Goal: Transaction & Acquisition: Purchase product/service

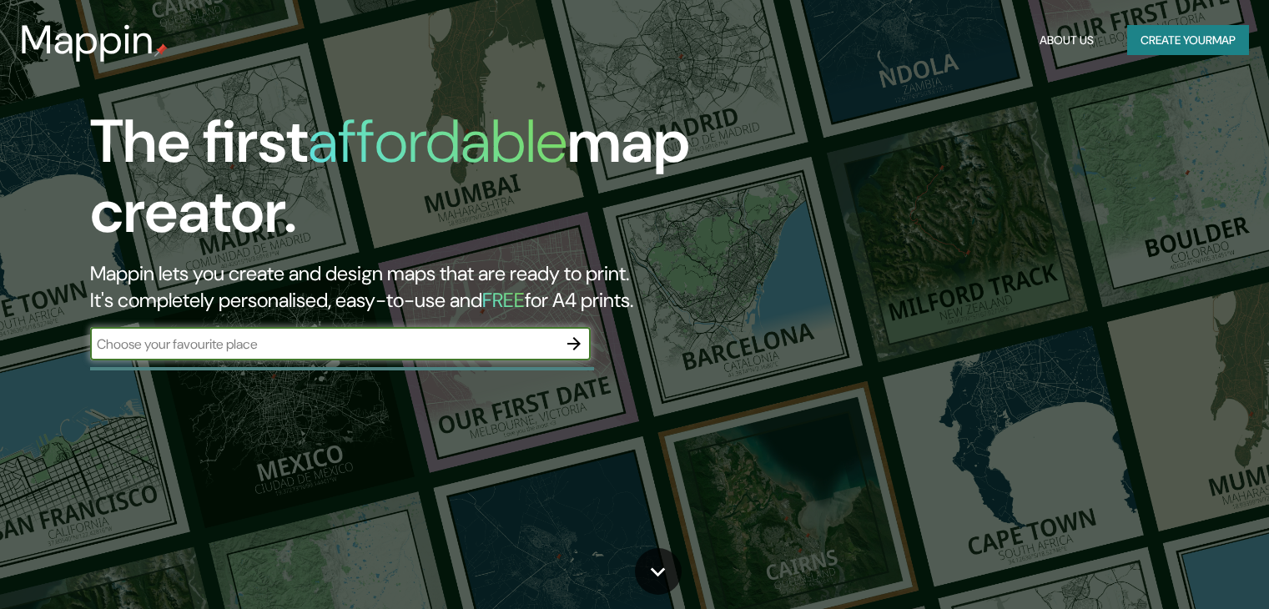
click at [417, 335] on input "text" at bounding box center [323, 344] width 467 height 19
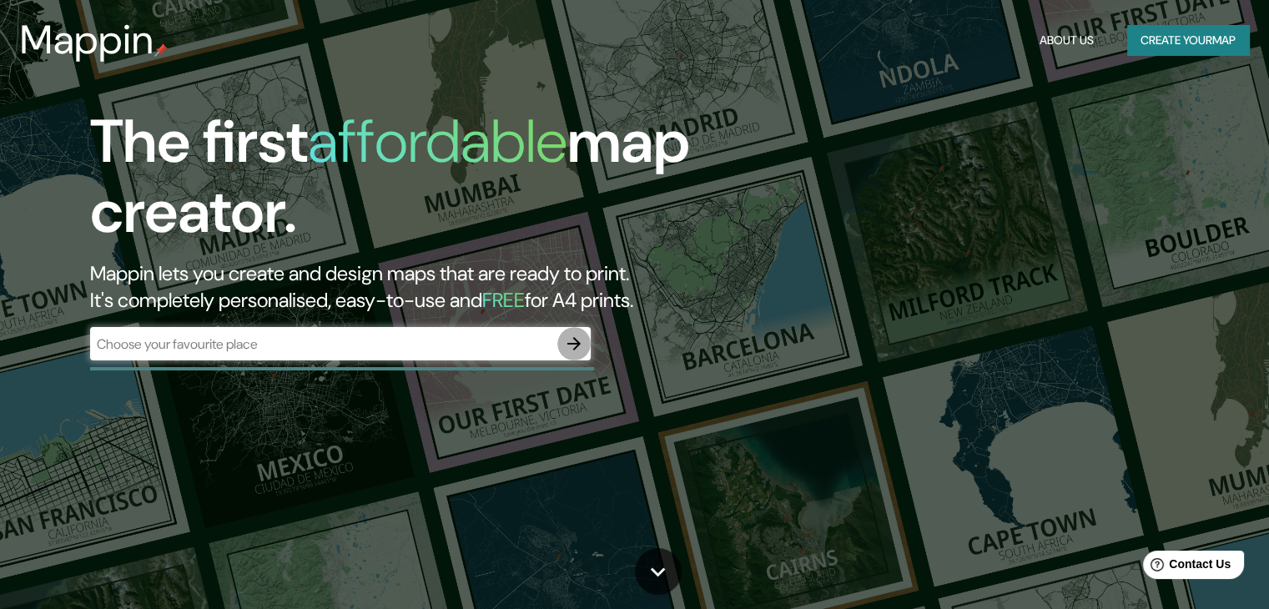
click at [582, 334] on icon "button" at bounding box center [574, 344] width 20 height 20
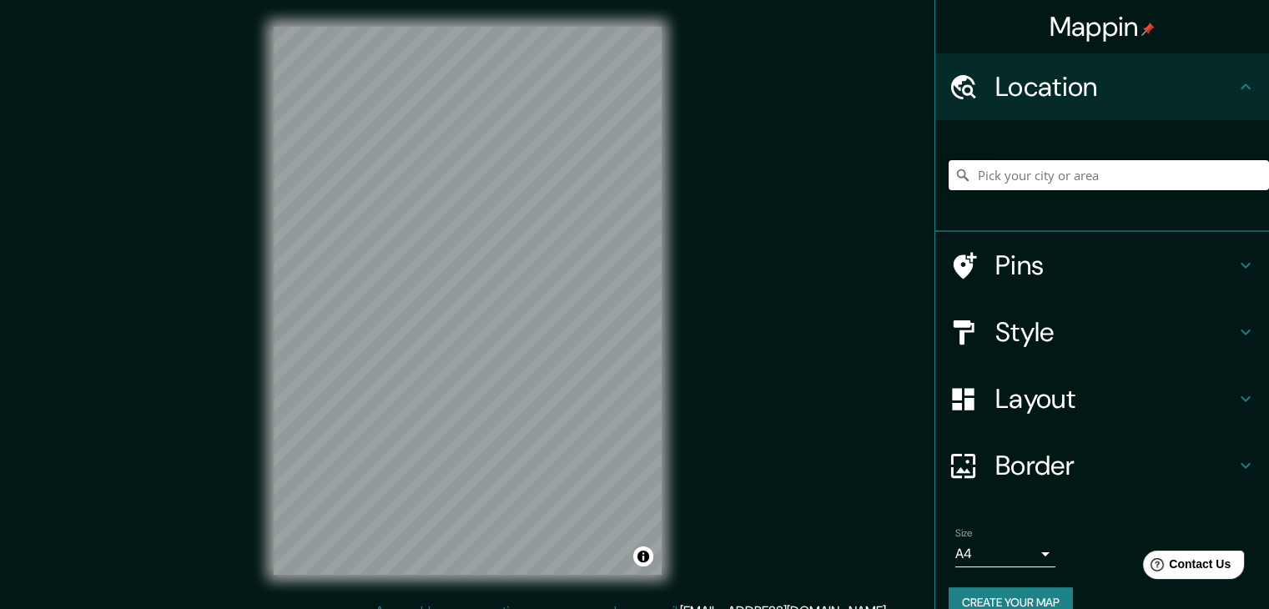
click at [1025, 178] on input "Pick your city or area" at bounding box center [1109, 175] width 320 height 30
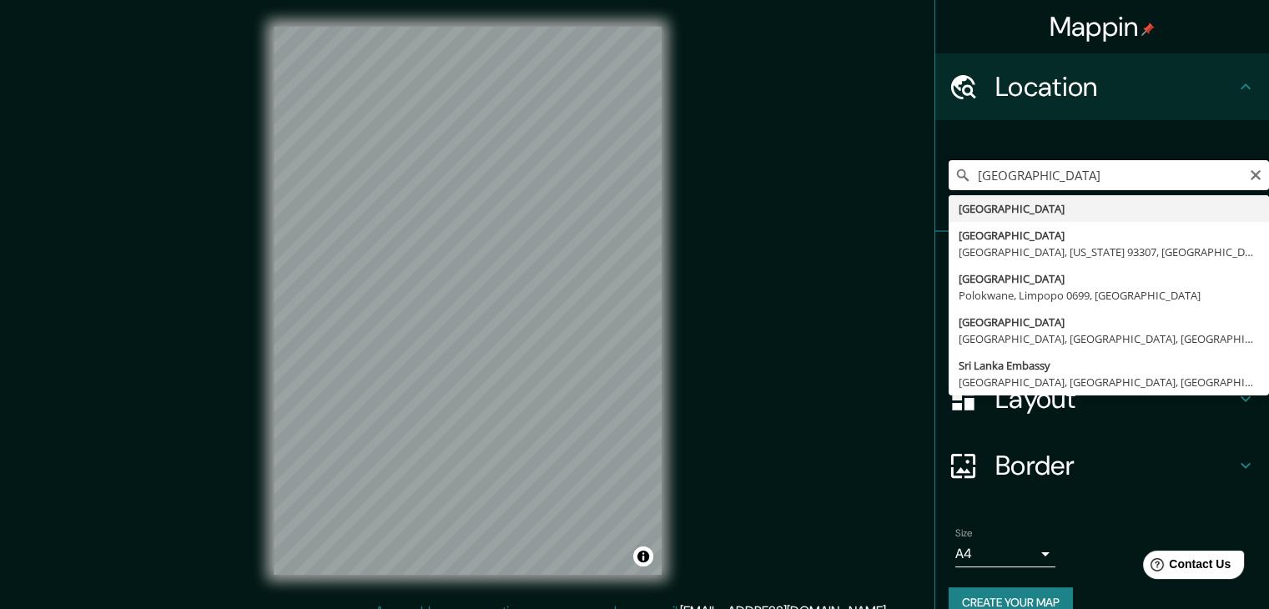
click at [965, 176] on input "[GEOGRAPHIC_DATA]" at bounding box center [1109, 175] width 320 height 30
click at [1028, 176] on input "[GEOGRAPHIC_DATA]" at bounding box center [1109, 175] width 320 height 30
paste input "[PERSON_NAME] Kotte"
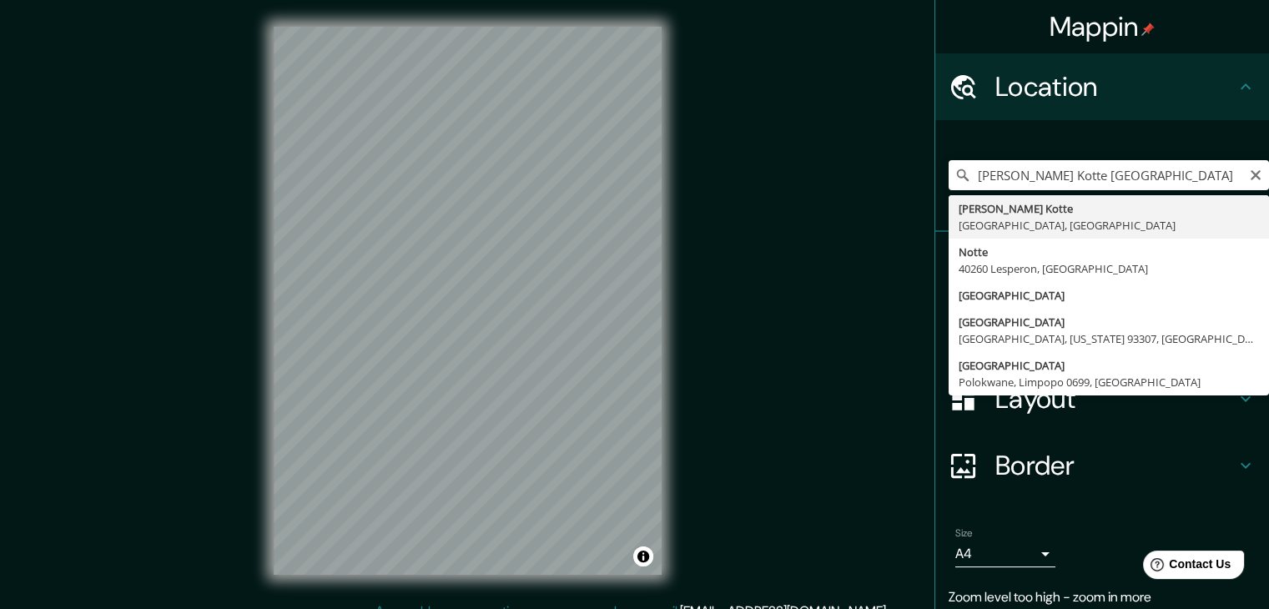
type input "[PERSON_NAME] Kotte, [GEOGRAPHIC_DATA], [GEOGRAPHIC_DATA]"
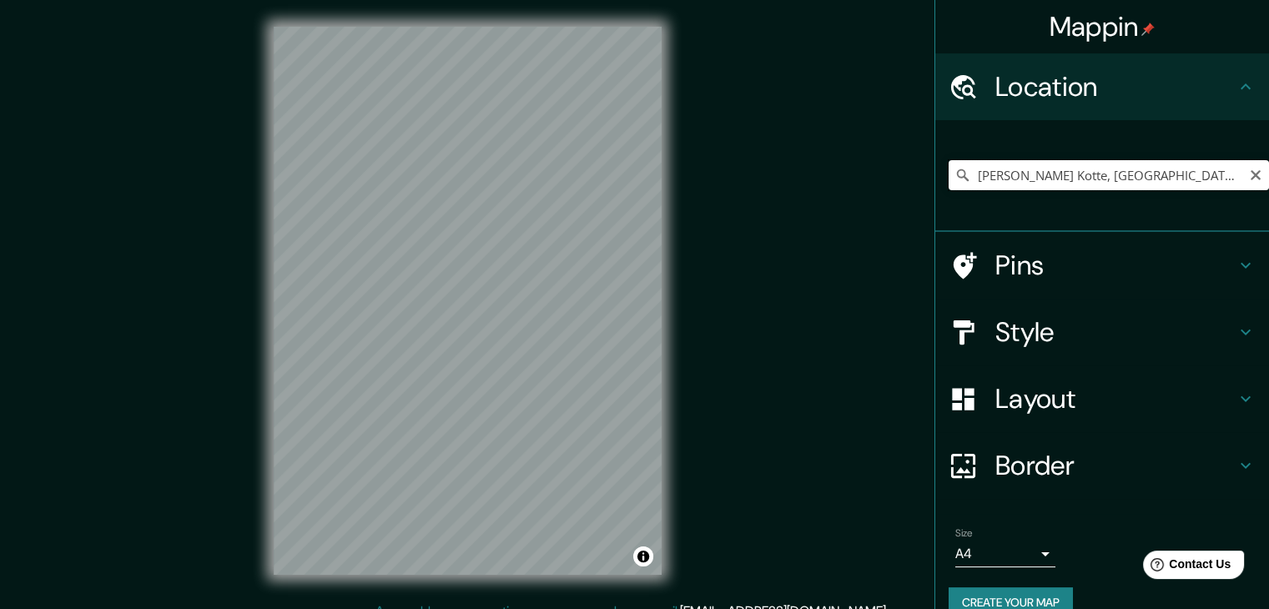
click at [1007, 179] on input "[PERSON_NAME] Kotte, [GEOGRAPHIC_DATA], [GEOGRAPHIC_DATA]" at bounding box center [1109, 175] width 320 height 30
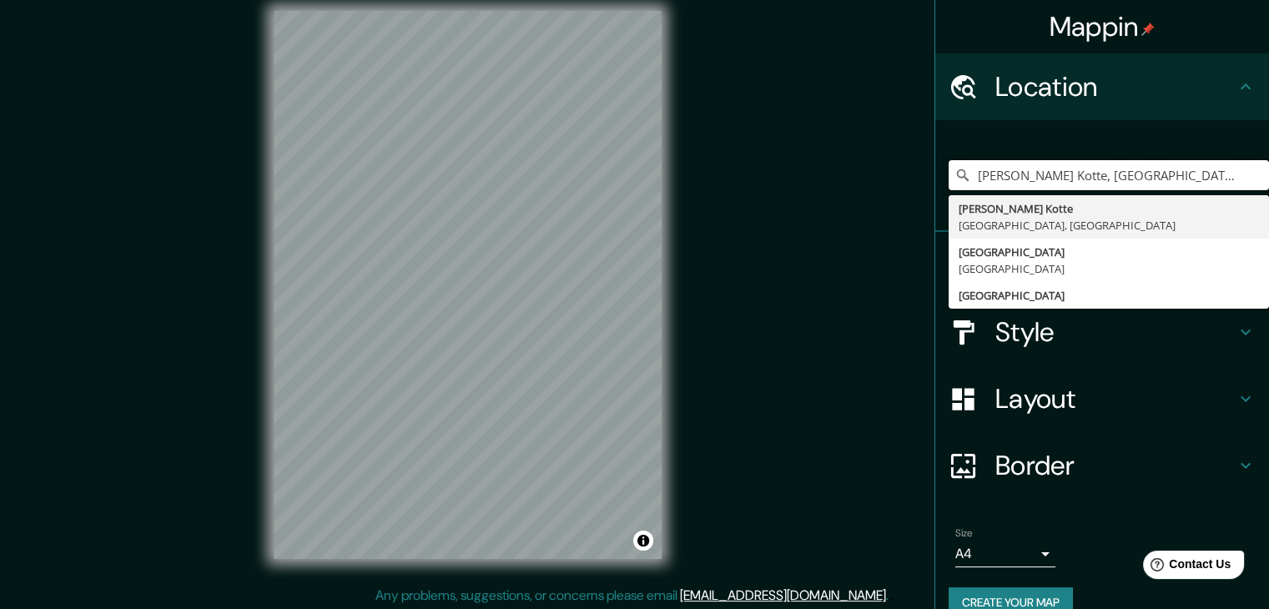
scroll to position [19, 0]
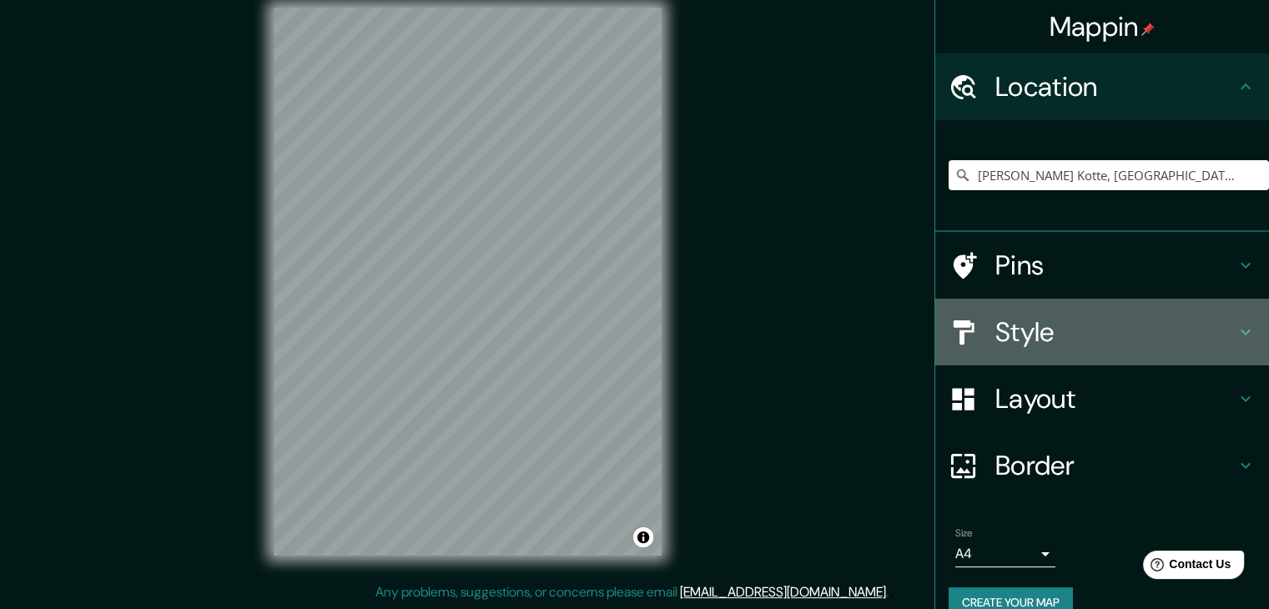
click at [1108, 342] on h4 "Style" at bounding box center [1116, 331] width 240 height 33
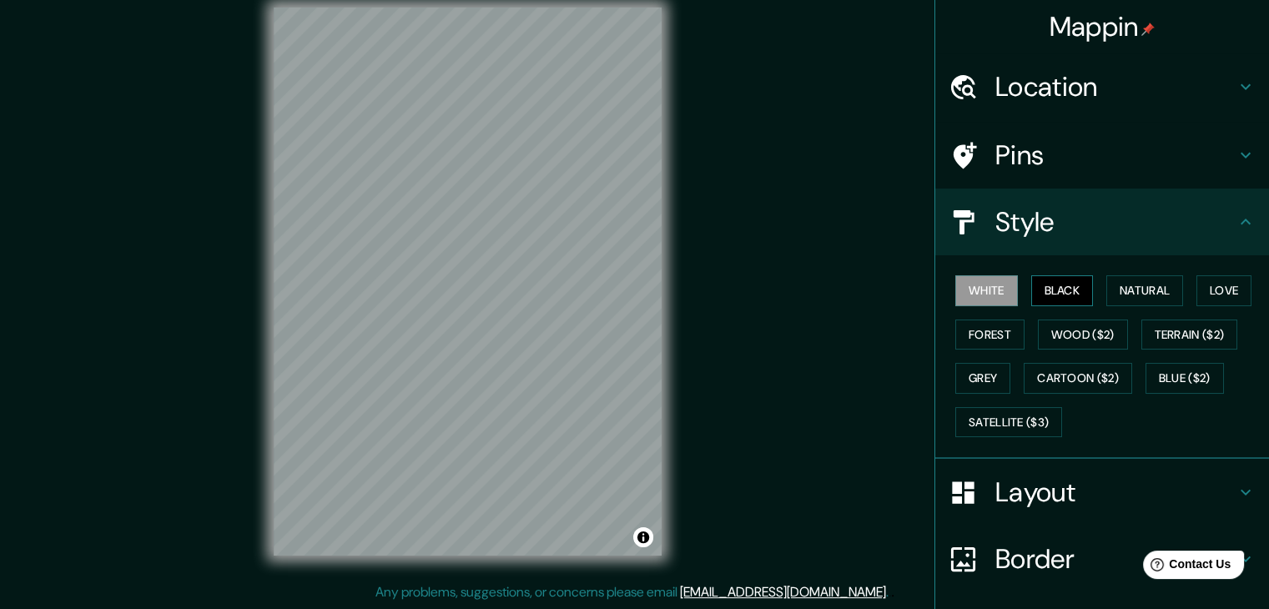
click at [1062, 286] on button "Black" at bounding box center [1063, 290] width 63 height 31
click at [1164, 295] on button "Natural" at bounding box center [1145, 290] width 77 height 31
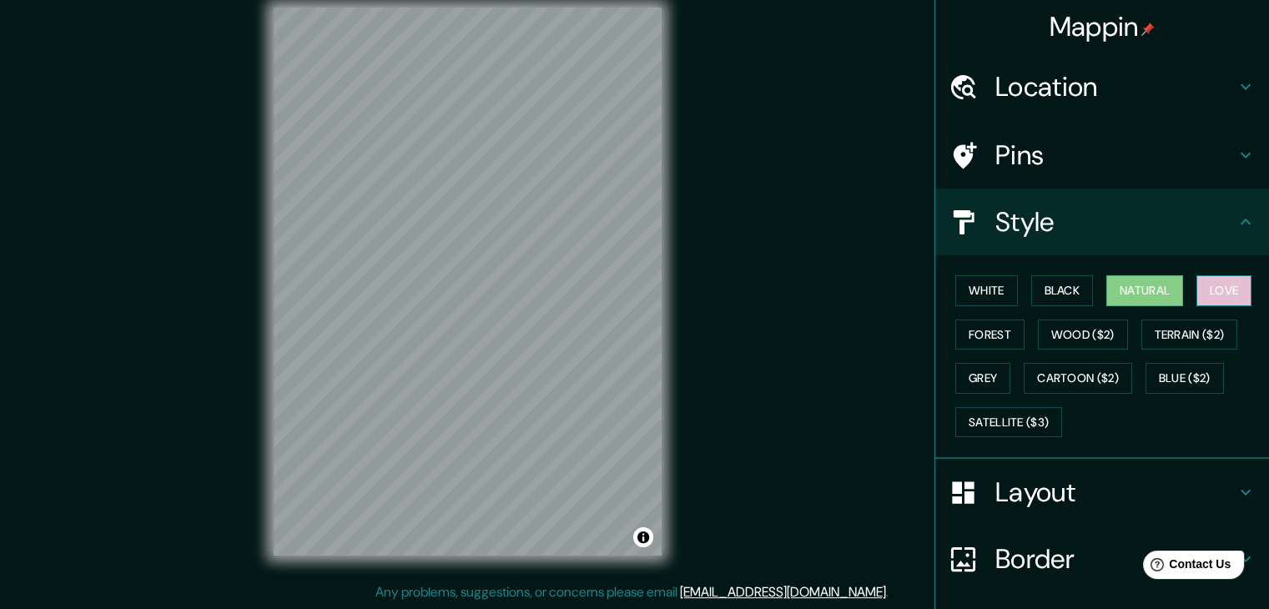
click at [1235, 294] on button "Love" at bounding box center [1224, 290] width 55 height 31
click at [992, 327] on button "Forest" at bounding box center [990, 335] width 69 height 31
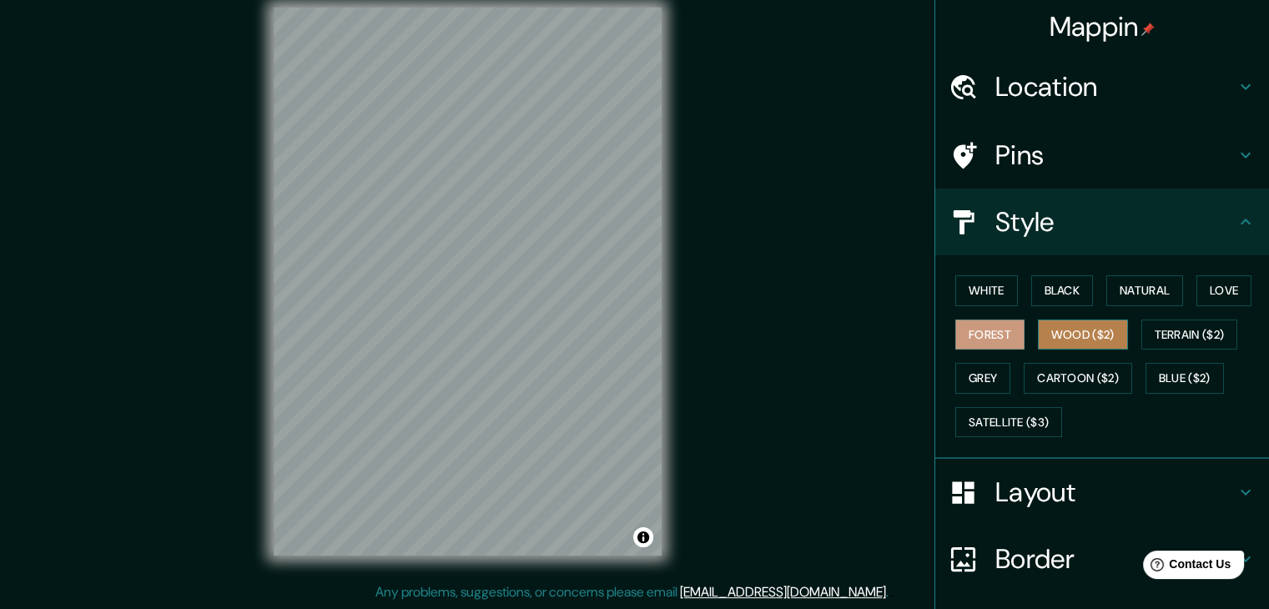
click at [1085, 326] on button "Wood ($2)" at bounding box center [1083, 335] width 90 height 31
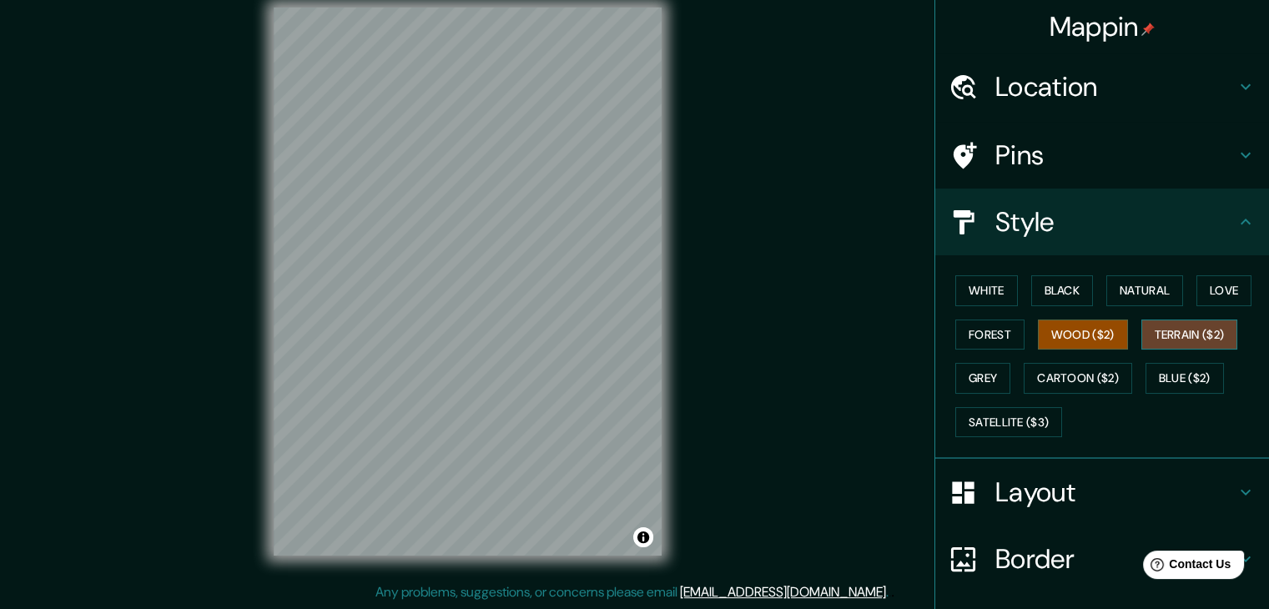
click at [1192, 325] on button "Terrain ($2)" at bounding box center [1190, 335] width 97 height 31
click at [956, 381] on button "Grey" at bounding box center [983, 378] width 55 height 31
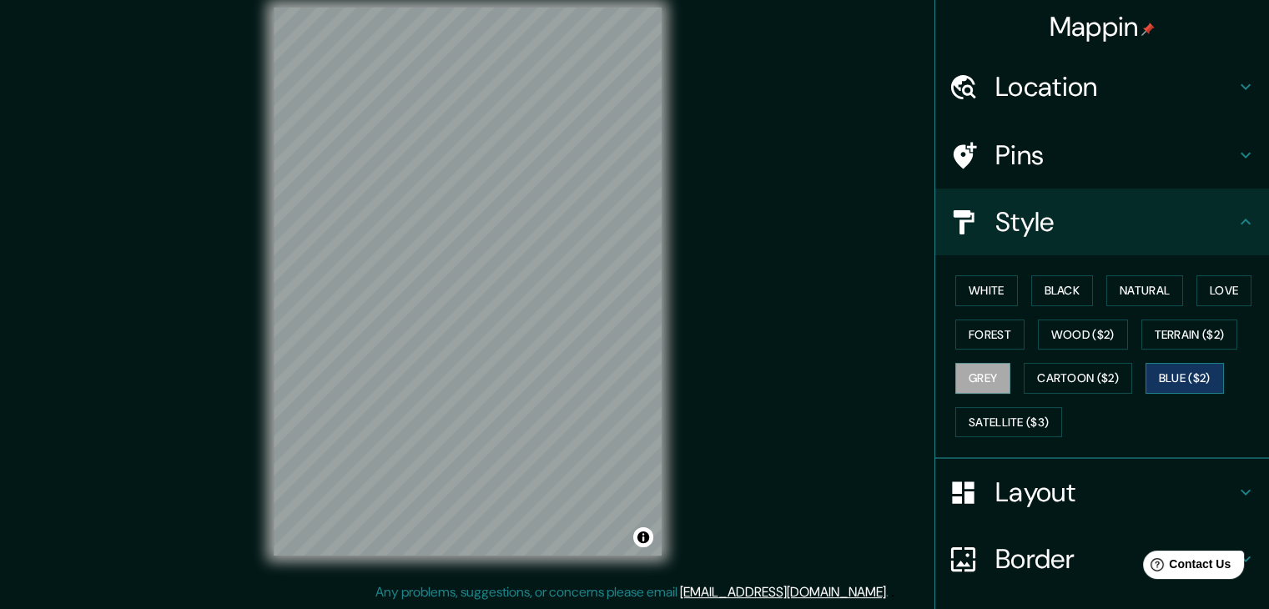
click at [1184, 391] on button "Blue ($2)" at bounding box center [1185, 378] width 78 height 31
click at [1107, 365] on button "Cartoon ($2)" at bounding box center [1078, 378] width 109 height 31
